Goal: Task Accomplishment & Management: Manage account settings

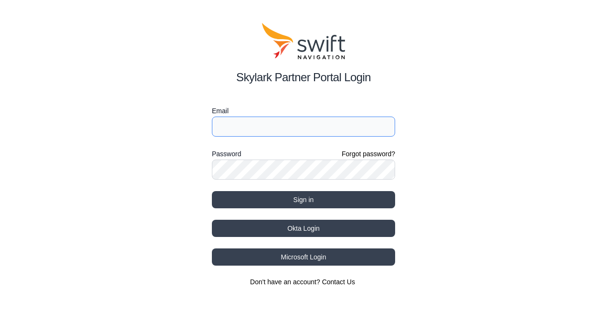
click at [250, 118] on input "Email" at bounding box center [303, 127] width 183 height 20
paste input "royaltek.eval1"
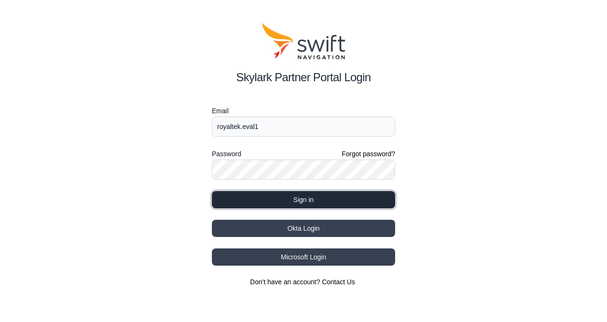
click at [330, 194] on button "Sign in" at bounding box center [303, 199] width 183 height 17
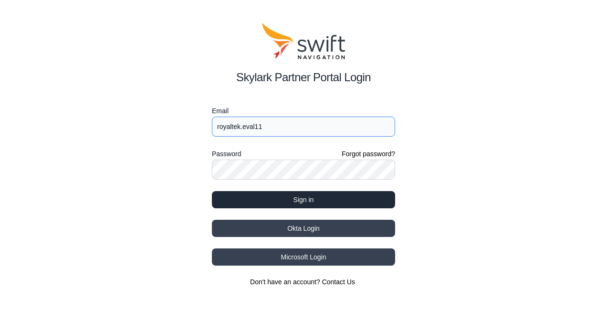
type input "royaltek.eval11"
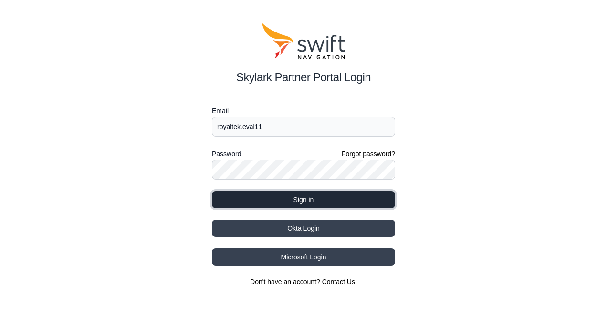
click at [314, 196] on button "Sign in" at bounding box center [303, 199] width 183 height 17
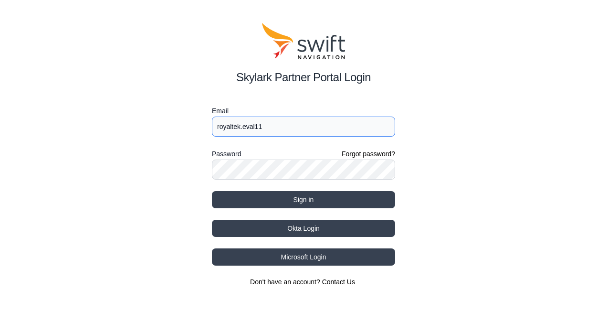
drag, startPoint x: 274, startPoint y: 124, endPoint x: 186, endPoint y: 129, distance: 88.0
click at [186, 129] on div "Skylark Partner Portal Login Email royaltek.eval11 Password Forgot password? Si…" at bounding box center [303, 154] width 607 height 309
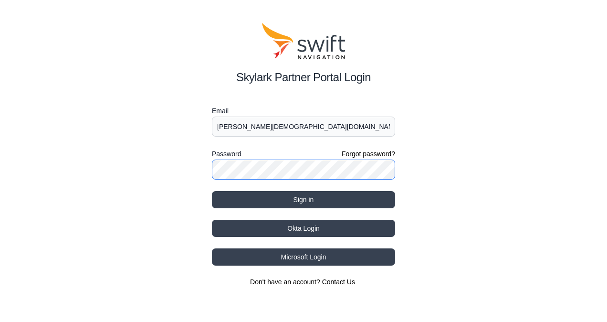
click at [150, 162] on div "Skylark Partner Portal Login Email sunnie.wei@royaltek.com Password Forgot pass…" at bounding box center [303, 154] width 607 height 309
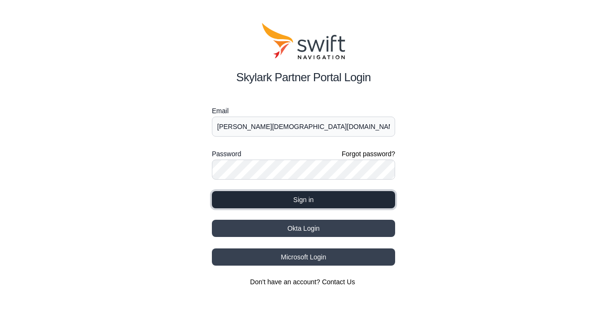
click at [328, 201] on button "Sign in" at bounding box center [303, 199] width 183 height 17
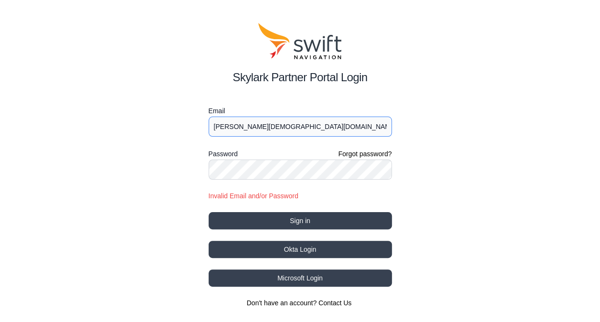
drag, startPoint x: 307, startPoint y: 126, endPoint x: 167, endPoint y: 124, distance: 139.9
click at [167, 124] on div "Skylark Partner Portal Login Email sunnie.wei@royaltek.com Password Forgot pass…" at bounding box center [300, 165] width 600 height 330
paste input "royaltek.eval1"
type input "royaltek.eval1"
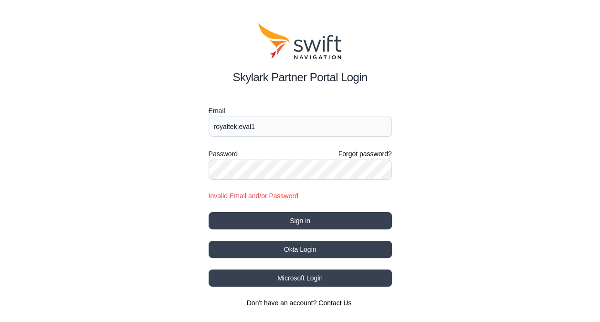
click at [451, 186] on div "Skylark Partner Portal Login Email royaltek.eval1 Password Forgot password? Inv…" at bounding box center [300, 165] width 600 height 330
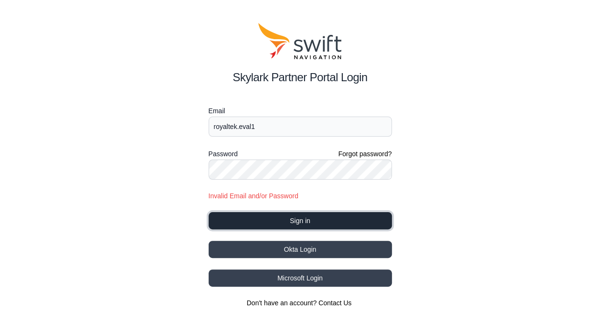
click at [372, 218] on button "Sign in" at bounding box center [300, 220] width 183 height 17
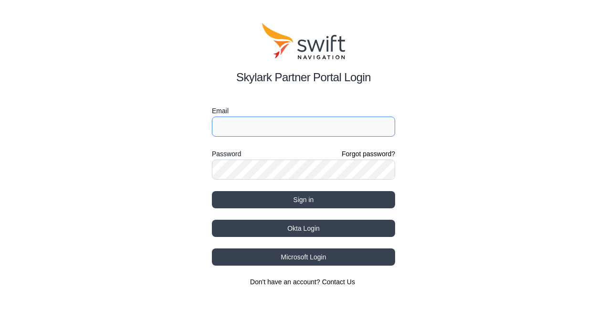
click at [275, 117] on input "Email" at bounding box center [303, 127] width 183 height 20
paste input "royaltek.eval1"
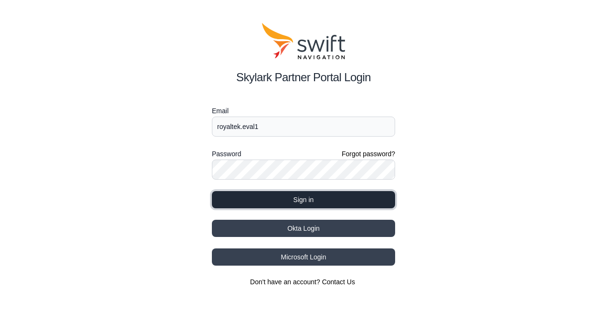
click at [283, 203] on button "Sign in" at bounding box center [303, 199] width 183 height 17
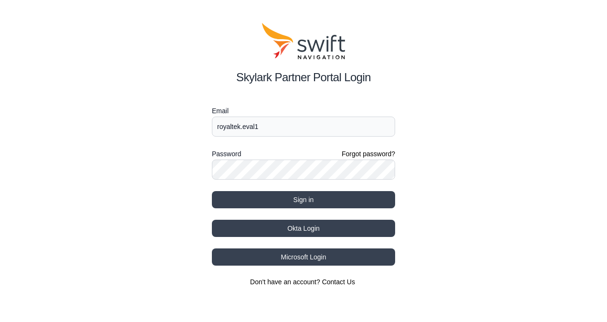
click at [451, 220] on div "Skylark Partner Portal Login Email royaltek.eval1 Password Forgot password? Sig…" at bounding box center [303, 154] width 607 height 309
click at [425, 35] on div "Skylark Partner Portal Login Email royaltek.eval1 Password Forgot password? Sig…" at bounding box center [303, 154] width 607 height 309
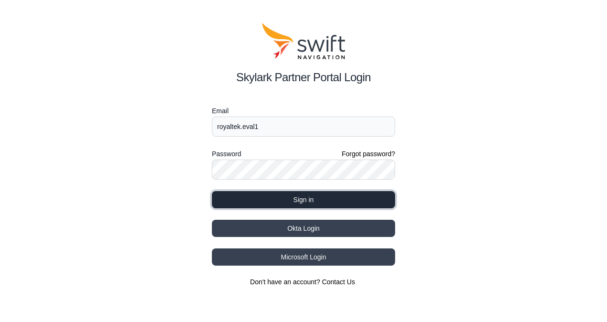
click at [345, 199] on button "Sign in" at bounding box center [303, 199] width 183 height 17
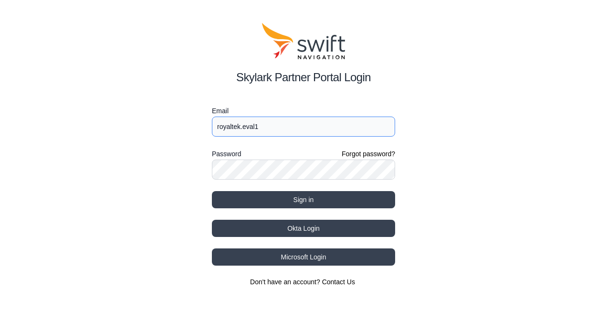
drag, startPoint x: 271, startPoint y: 123, endPoint x: 172, endPoint y: 131, distance: 99.6
click at [172, 131] on div "Skylark Partner Portal Login Email royaltek.eval1 Password Forgot password? Sig…" at bounding box center [303, 154] width 607 height 309
click at [212, 191] on button "Sign in" at bounding box center [303, 199] width 183 height 17
type input "S"
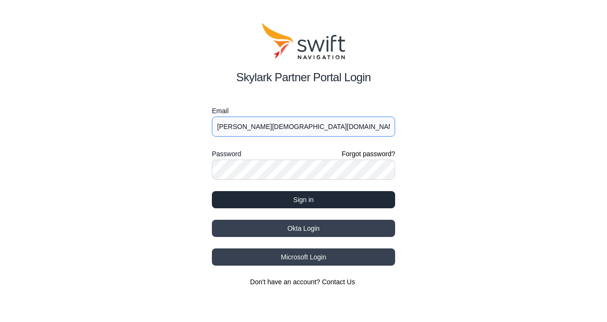
type input "sunnie.wei@royaltek.com"
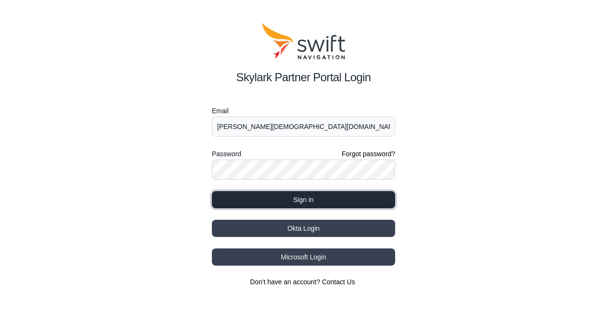
click at [329, 197] on button "Sign in" at bounding box center [303, 199] width 183 height 17
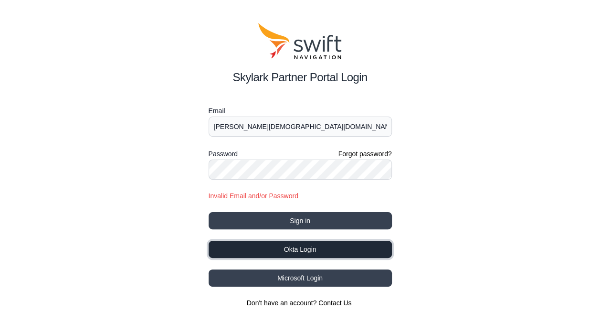
click at [297, 252] on button "Okta Login" at bounding box center [300, 249] width 183 height 17
